Goal: Task Accomplishment & Management: Manage account settings

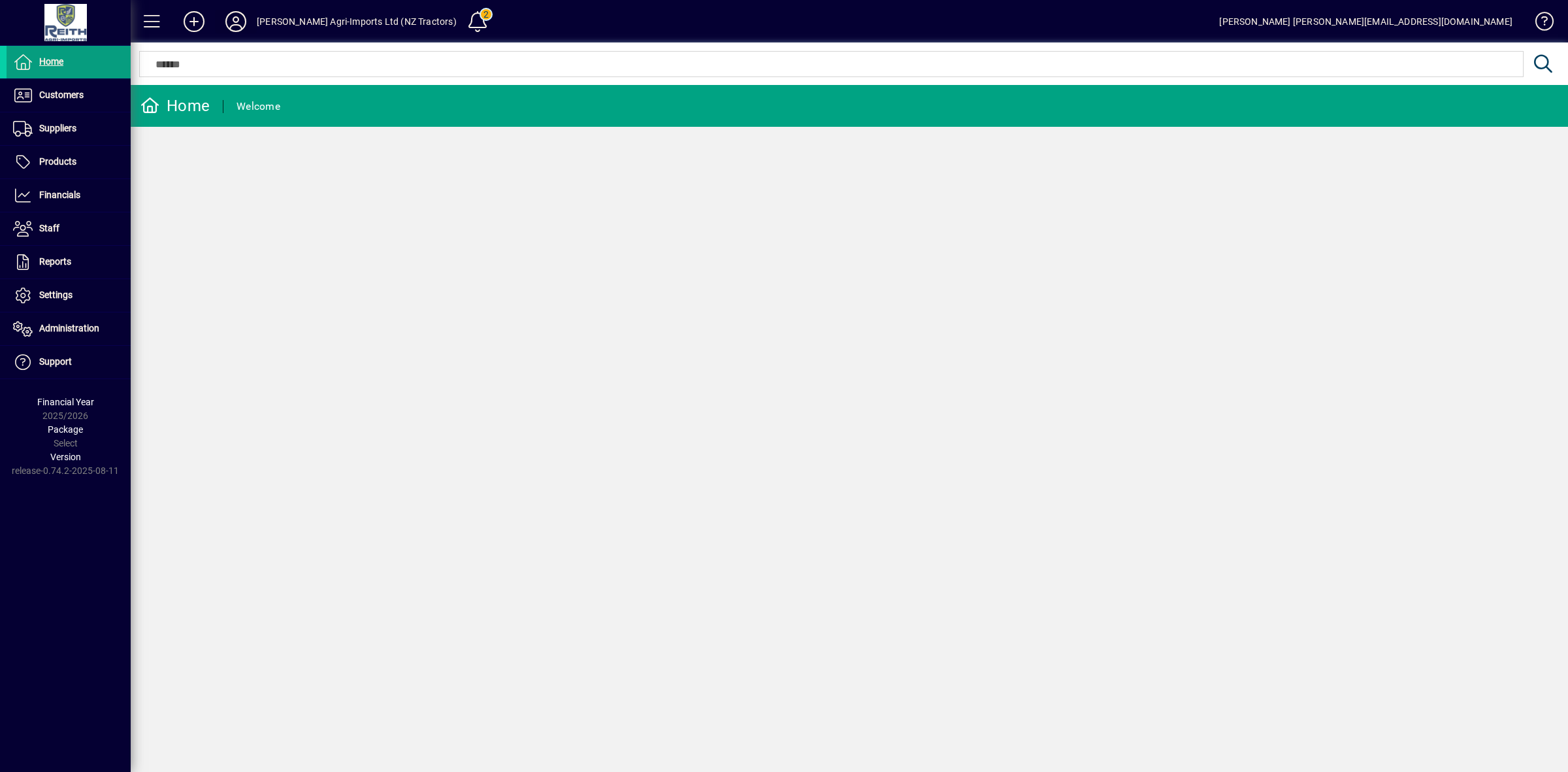
click at [236, 23] on icon at bounding box center [236, 21] width 26 height 21
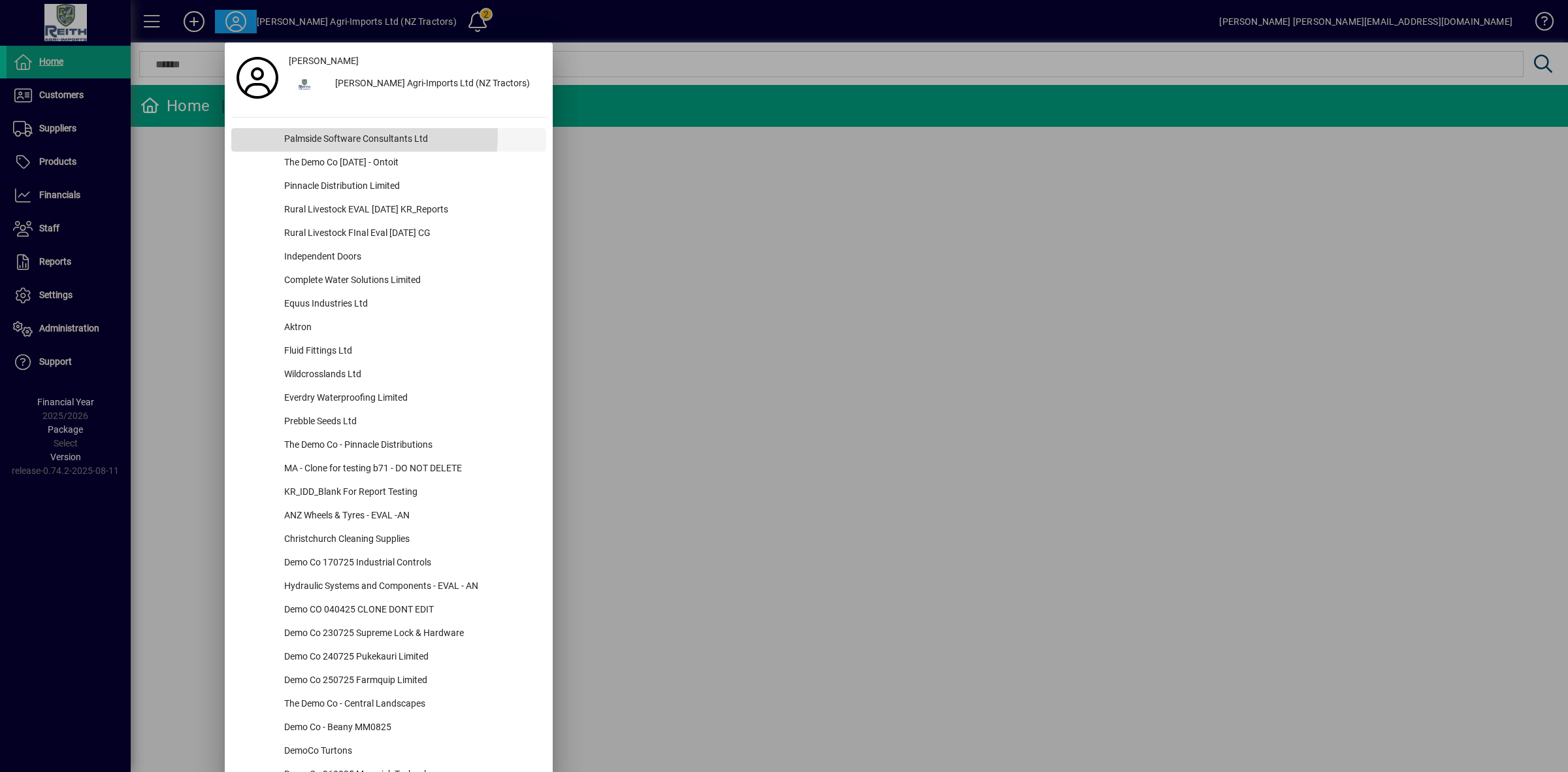
click at [307, 134] on div "Palmside Software Consultants Ltd" at bounding box center [410, 139] width 272 height 23
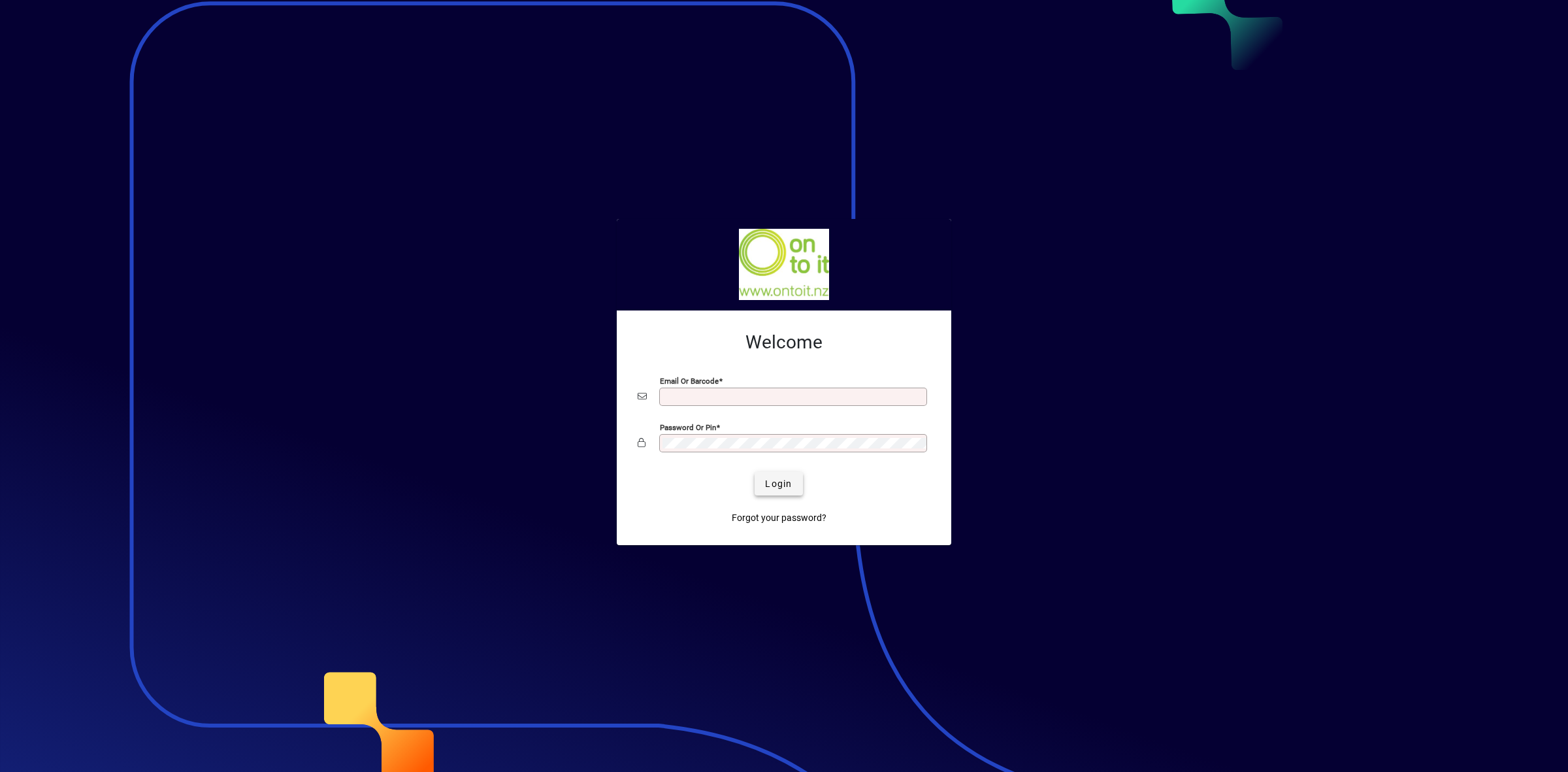
type input "**********"
click at [778, 490] on span "Login" at bounding box center [778, 483] width 27 height 14
